Goal: Transaction & Acquisition: Purchase product/service

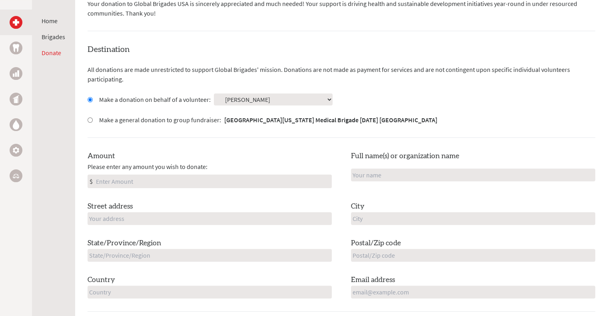
click at [210, 183] on input "Amount" at bounding box center [212, 181] width 237 height 13
type input "500"
click at [276, 148] on div "Destination All donations are made unrestricted to support Global Brigades' mis…" at bounding box center [342, 178] width 508 height 268
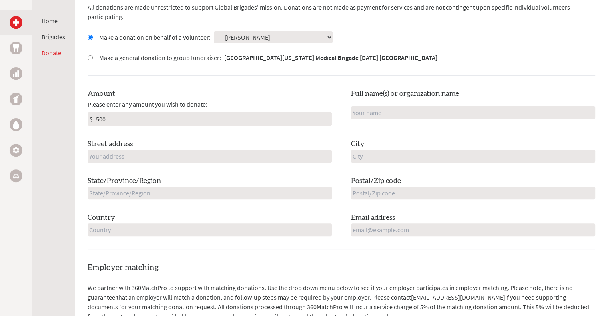
scroll to position [248, 0]
click at [368, 112] on input "text" at bounding box center [473, 112] width 244 height 13
type input "Ven Solutions LLC"
click at [486, 77] on div "Destination All donations are made unrestricted to support Global Brigades' mis…" at bounding box center [342, 116] width 508 height 268
click at [382, 159] on input "text" at bounding box center [473, 156] width 244 height 13
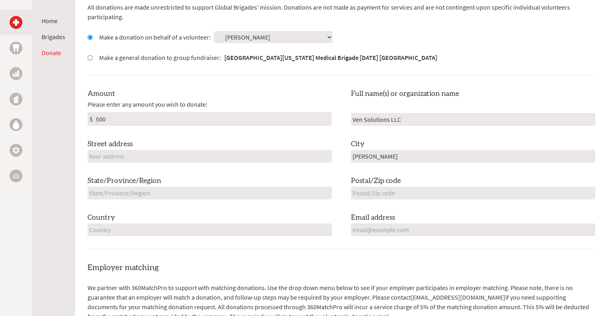
type input "[PERSON_NAME]"
click at [384, 190] on input "text" at bounding box center [473, 193] width 244 height 13
type input "75063"
click at [381, 235] on input "email" at bounding box center [473, 230] width 244 height 13
type input "[PERSON_NAME][EMAIL_ADDRESS][DOMAIN_NAME]"
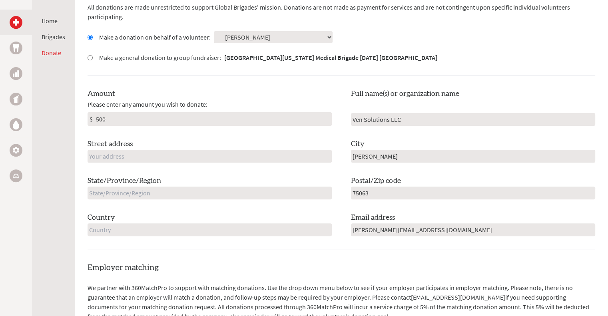
click at [196, 151] on input "text" at bounding box center [210, 156] width 244 height 13
type input "[STREET_ADDRESS]"
click at [187, 189] on input "text" at bounding box center [210, 193] width 244 height 13
type input "t"
type input "[GEOGRAPHIC_DATA]"
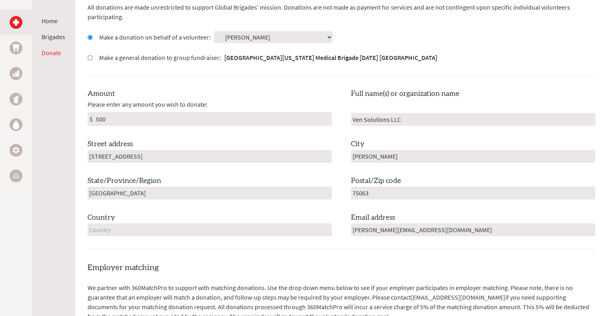
click at [188, 226] on input "text" at bounding box center [210, 230] width 244 height 13
type input "[GEOGRAPHIC_DATA]"
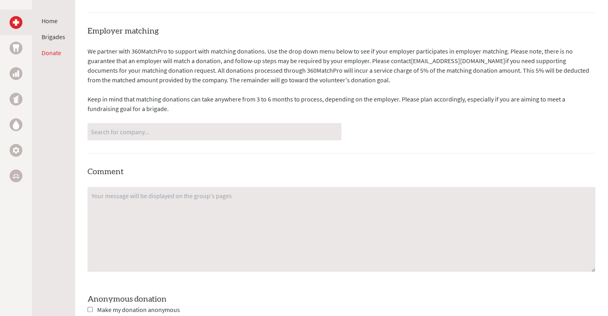
scroll to position [486, 0]
click at [182, 127] on input "Search for company..." at bounding box center [215, 131] width 248 height 14
type input "v"
click at [390, 160] on div "Employer matching We partner with 360MatchPro to support with matching donation…" at bounding box center [342, 193] width 508 height 337
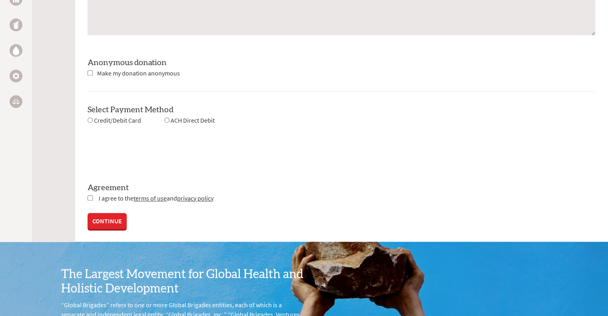
scroll to position [722, 0]
click at [90, 120] on input "radio" at bounding box center [90, 120] width 5 height 5
radio input "true"
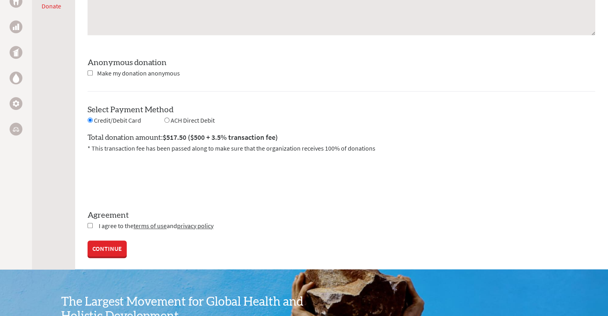
click at [90, 226] on input "checkbox" at bounding box center [90, 225] width 5 height 5
checkbox input "true"
click at [106, 246] on link "CONTINUE" at bounding box center [107, 250] width 39 height 16
